Goal: Browse casually

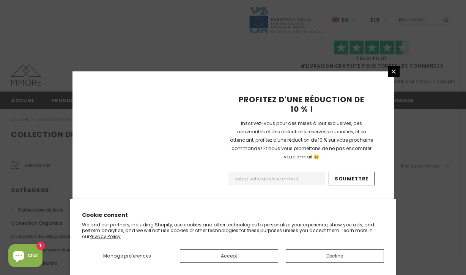
scroll to position [538, 0]
